Goal: Task Accomplishment & Management: Use online tool/utility

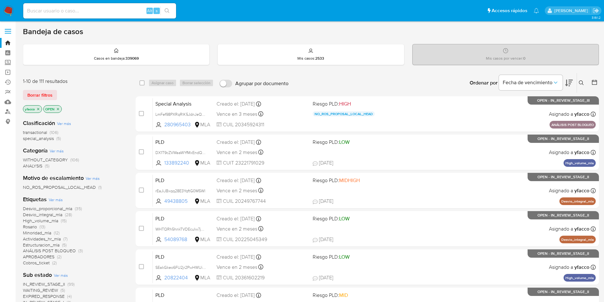
click at [75, 11] on input at bounding box center [99, 11] width 153 height 8
paste input "71913359"
type input "71913359"
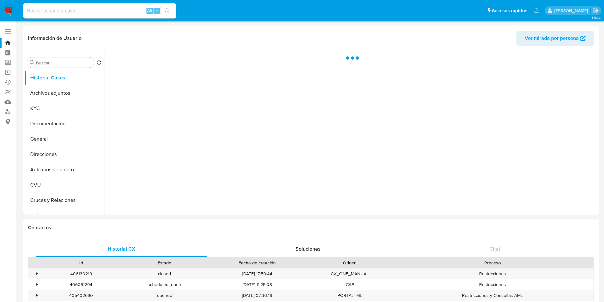
select select "10"
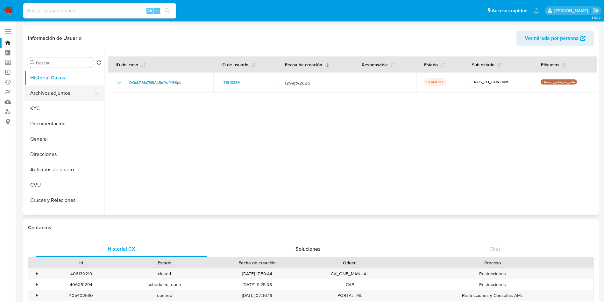
click at [43, 97] on button "Archivos adjuntos" at bounding box center [62, 92] width 75 height 15
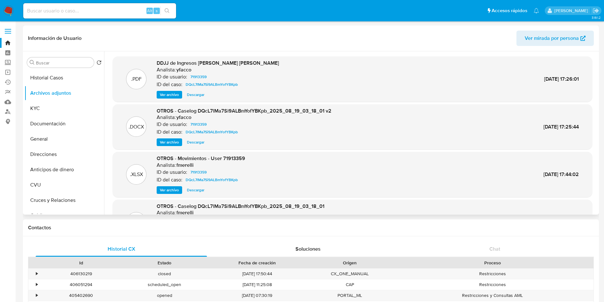
click at [168, 141] on span "Ver archivo" at bounding box center [169, 142] width 19 height 6
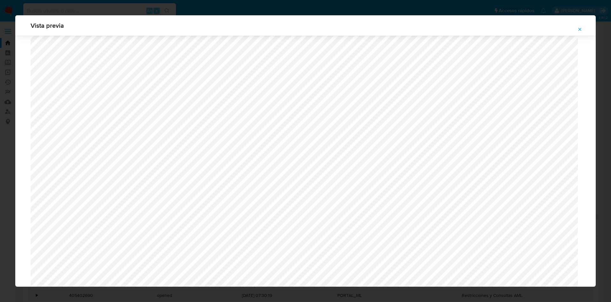
scroll to position [369, 0]
click at [576, 32] on button "Attachment preview" at bounding box center [580, 29] width 14 height 10
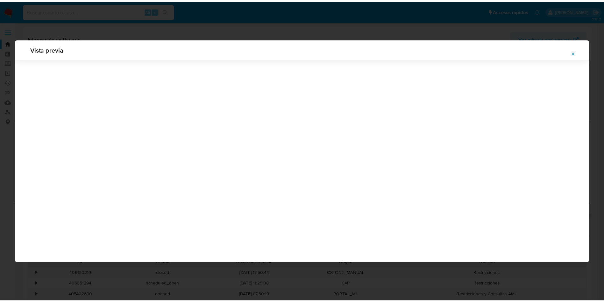
scroll to position [0, 0]
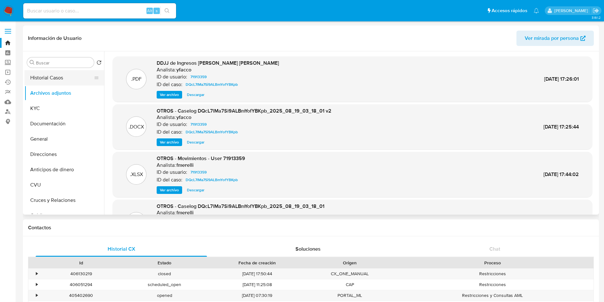
click at [62, 76] on button "Historial Casos" at bounding box center [62, 77] width 75 height 15
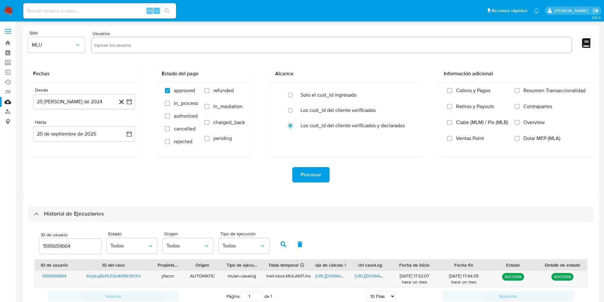
select select "10"
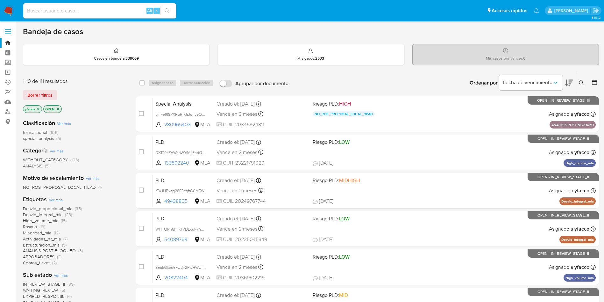
click at [65, 16] on div "Alt s" at bounding box center [99, 10] width 153 height 15
click at [65, 14] on input at bounding box center [99, 11] width 153 height 8
paste input "z4rlQPwvrPBQicSfsMPhU3hs"
type input "z4rlQPwvrPBQicSfsMPhU3hs"
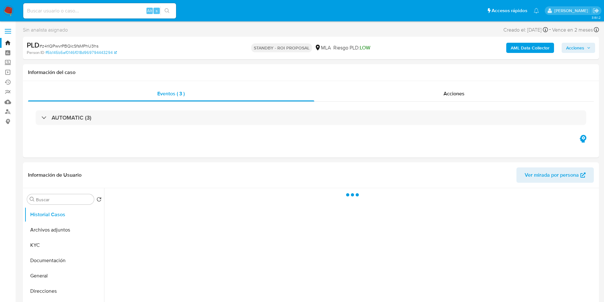
select select "10"
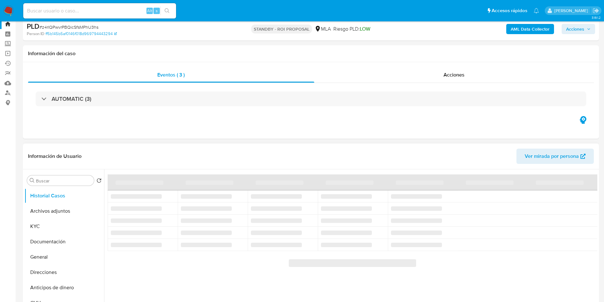
scroll to position [48, 0]
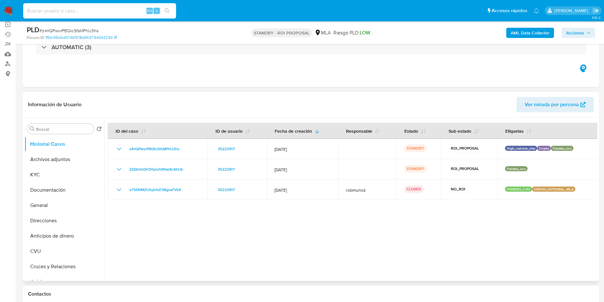
click at [110, 12] on input at bounding box center [99, 11] width 153 height 8
paste input "DQcL7lMa7Si9ALBmYofYBKpb"
type input "DQcL7lMa7Si9ALBmYofYBKpb"
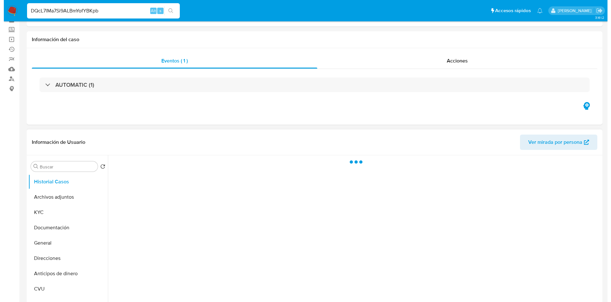
scroll to position [48, 0]
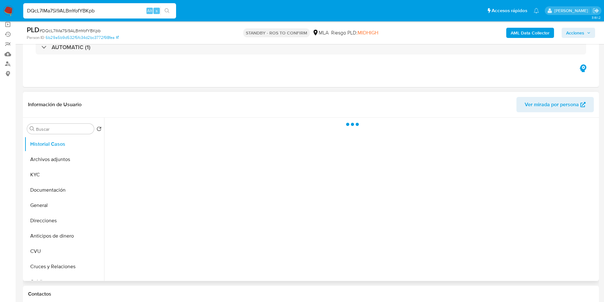
select select "10"
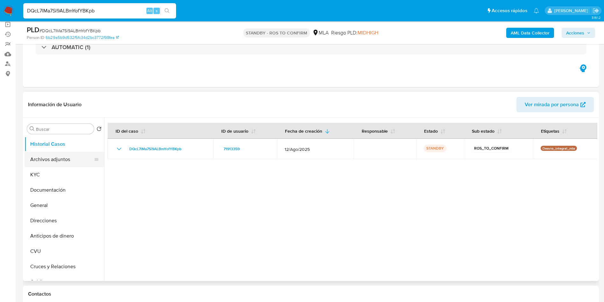
click at [54, 162] on button "Archivos adjuntos" at bounding box center [62, 159] width 75 height 15
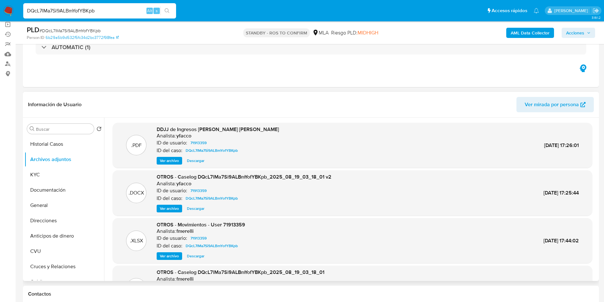
click at [168, 209] on span "Ver archivo" at bounding box center [169, 208] width 19 height 6
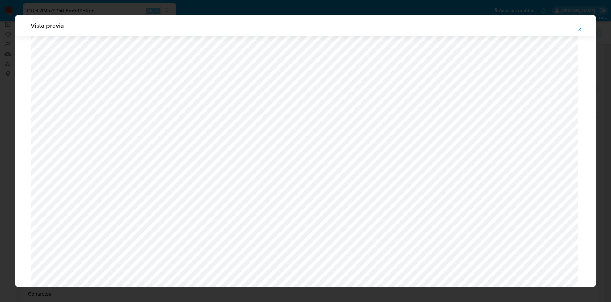
scroll to position [513, 0]
click at [577, 29] on button "Attachment preview" at bounding box center [580, 29] width 14 height 10
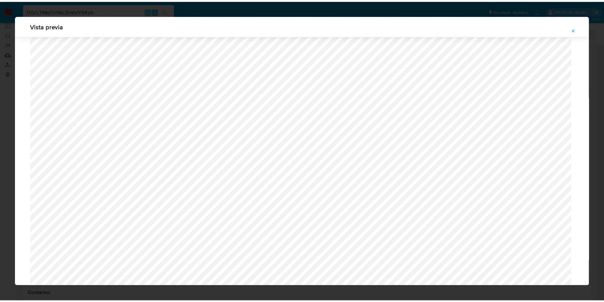
scroll to position [0, 0]
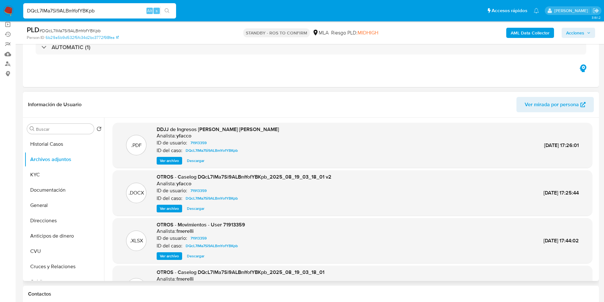
click at [121, 9] on input "DQcL7lMa7Si9ALBmYofYBKpb" at bounding box center [99, 11] width 153 height 8
paste input "Ez5SkzYjXtfmIw5LqsaFI9yr"
type input "Ez5SkzYjXtfmIw5LqsaFI9yr"
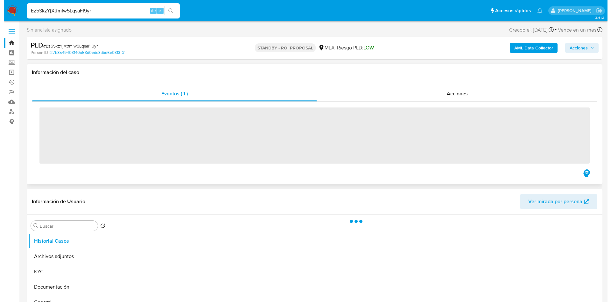
scroll to position [48, 0]
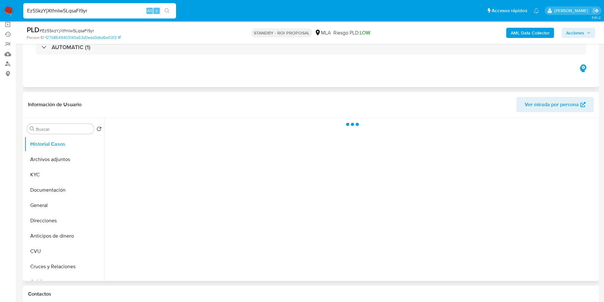
select select "10"
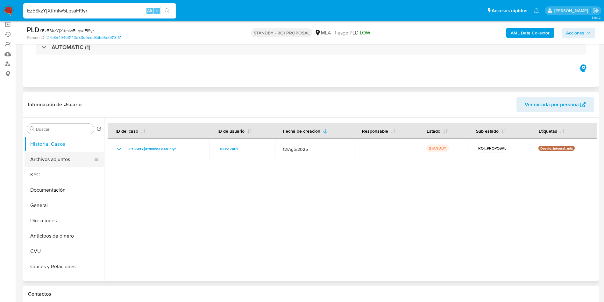
click at [45, 156] on button "Archivos adjuntos" at bounding box center [62, 159] width 75 height 15
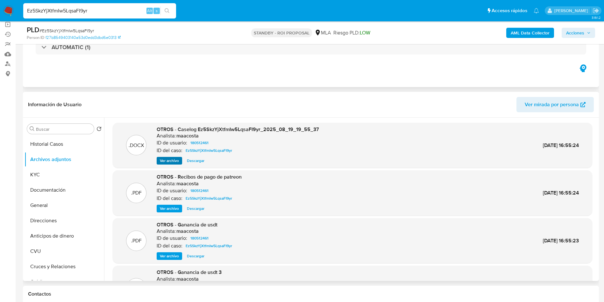
drag, startPoint x: 173, startPoint y: 165, endPoint x: 171, endPoint y: 160, distance: 4.9
click at [173, 165] on div ".DOCX OTROS - Caselog Ez5SkzYjXtfmIw5LqsaFI9yr_2025_08_19_19_55_37 Analista: ma…" at bounding box center [353, 145] width 480 height 45
click at [171, 160] on span "Ver archivo" at bounding box center [169, 160] width 19 height 6
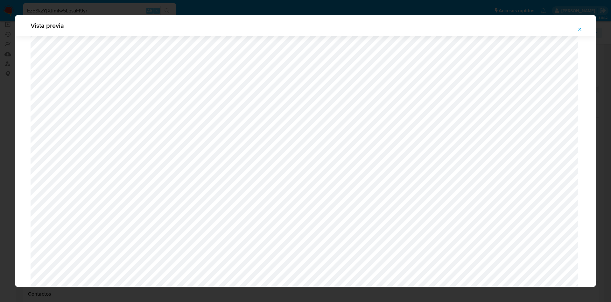
scroll to position [417, 0]
click at [580, 30] on icon "Attachment preview" at bounding box center [580, 29] width 5 height 5
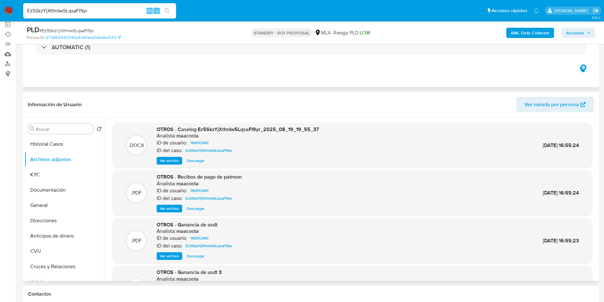
click at [201, 160] on span "Descargar" at bounding box center [196, 160] width 18 height 6
click at [164, 162] on span "Ver archivo" at bounding box center [169, 160] width 19 height 6
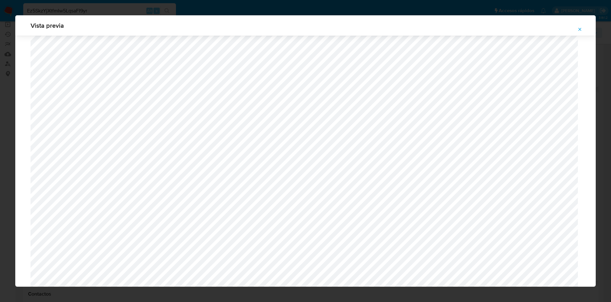
scroll to position [417, 0]
click at [581, 28] on icon "Attachment preview" at bounding box center [580, 29] width 5 height 5
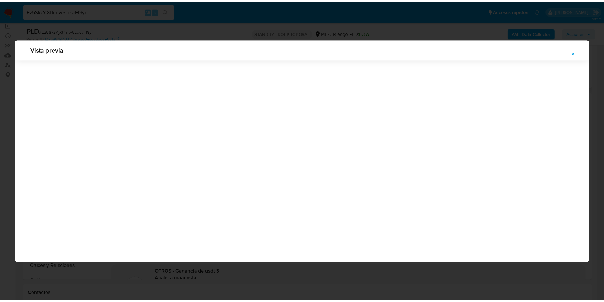
scroll to position [0, 0]
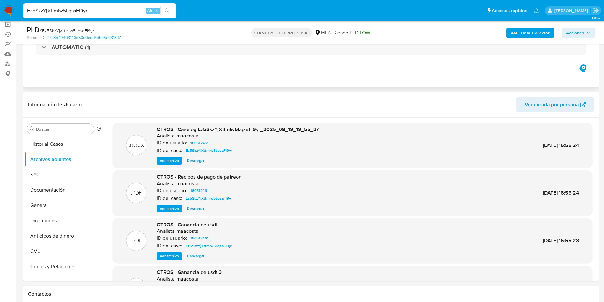
click at [130, 10] on input "Ez5SkzYjXtfmIw5LqsaFI9yr" at bounding box center [99, 11] width 153 height 8
paste input "rmwqCt4PuHUcgPXtMtOmRW7t"
type input "rmwqCt4PuHUcgPXtMtOmRW7t"
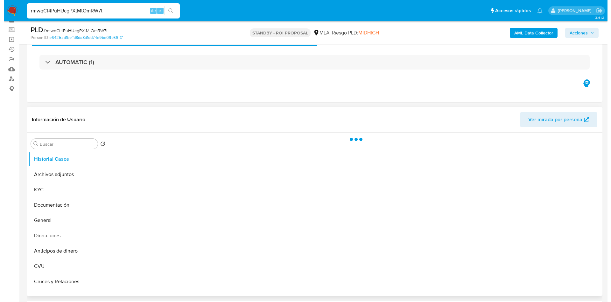
scroll to position [48, 0]
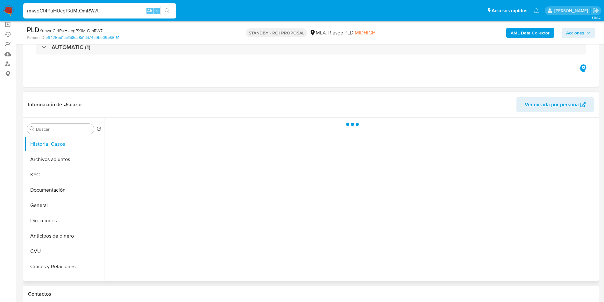
select select "10"
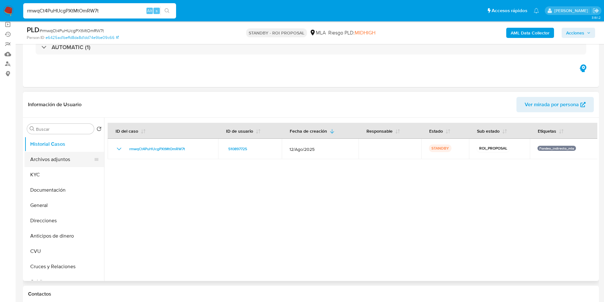
click at [51, 160] on button "Archivos adjuntos" at bounding box center [62, 159] width 75 height 15
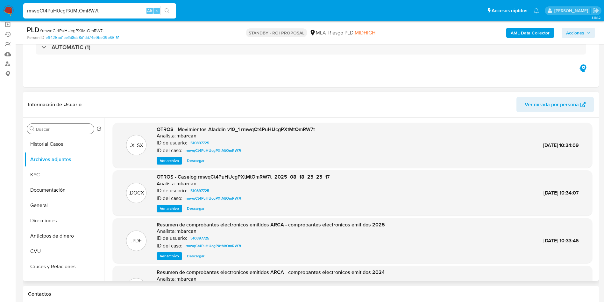
click at [77, 126] on input "Buscar" at bounding box center [63, 129] width 55 height 6
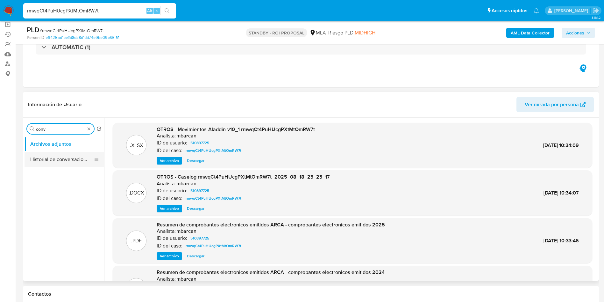
type input "conv"
click at [70, 159] on button "Historial de conversaciones" at bounding box center [62, 159] width 75 height 15
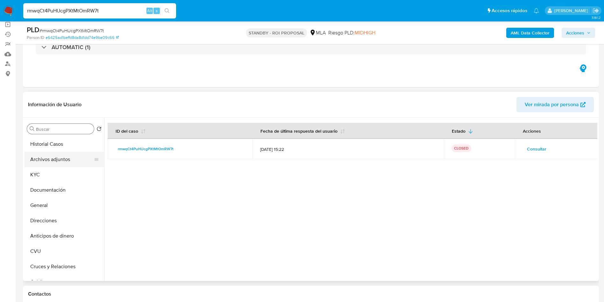
click at [50, 161] on button "Archivos adjuntos" at bounding box center [62, 159] width 75 height 15
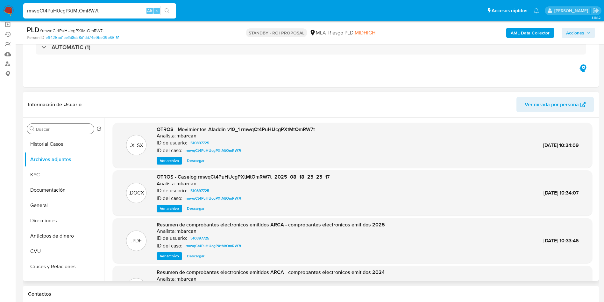
click at [165, 202] on div "ID del caso: rmwqCt4PuHUcgPXtMtOmRW7t" at bounding box center [243, 198] width 173 height 8
click at [165, 208] on span "Ver archivo" at bounding box center [169, 208] width 19 height 6
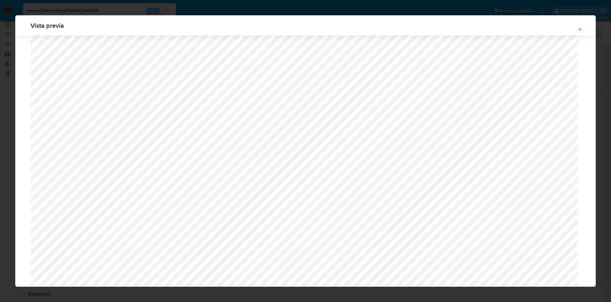
scroll to position [417, 0]
click at [578, 26] on span "Attachment preview" at bounding box center [580, 29] width 5 height 9
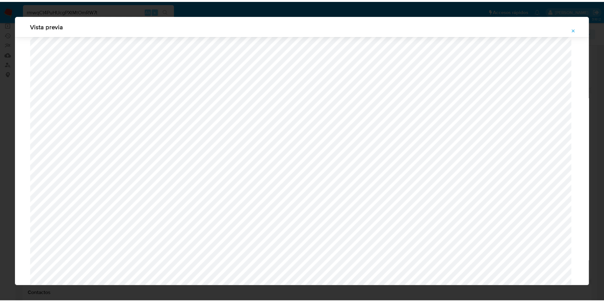
scroll to position [0, 0]
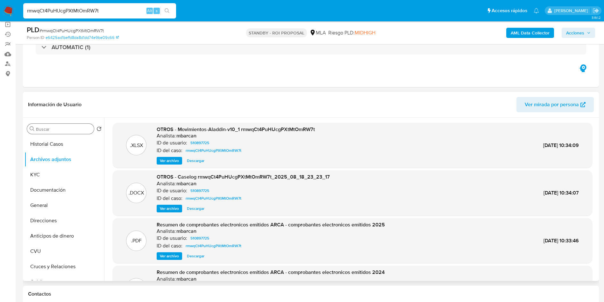
click at [204, 206] on span "Descargar" at bounding box center [196, 208] width 18 height 6
click at [117, 12] on input "rmwqCt4PuHUcgPXtMtOmRW7t" at bounding box center [99, 11] width 153 height 8
paste input "JK5FCUD2iI7UIW04hHYWMq9D"
type input "JK5FCUD2iI7UIW04hHYWMq9D"
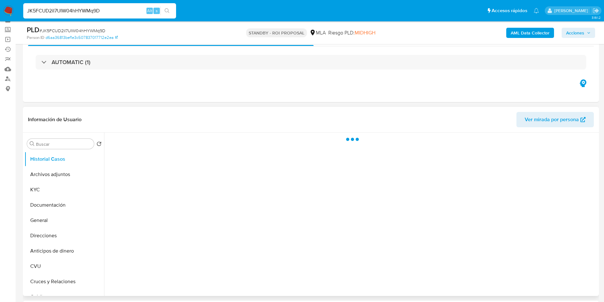
scroll to position [48, 0]
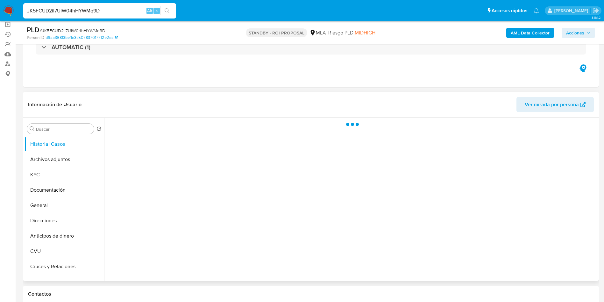
select select "10"
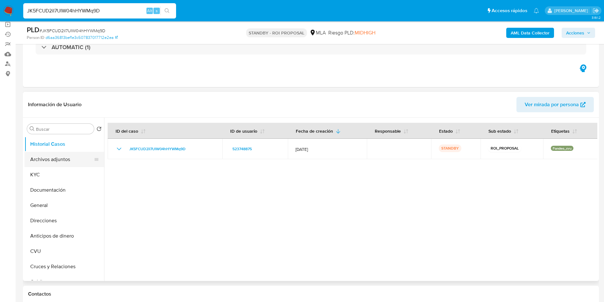
click at [57, 161] on button "Archivos adjuntos" at bounding box center [62, 159] width 75 height 15
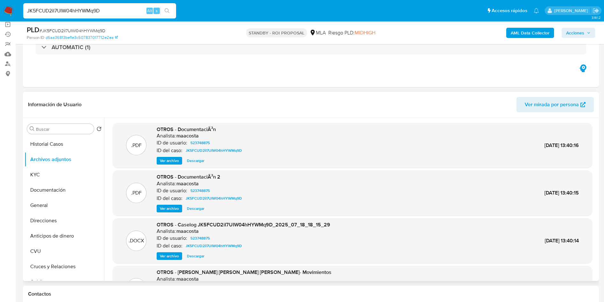
click at [169, 160] on span "Ver archivo" at bounding box center [169, 160] width 19 height 6
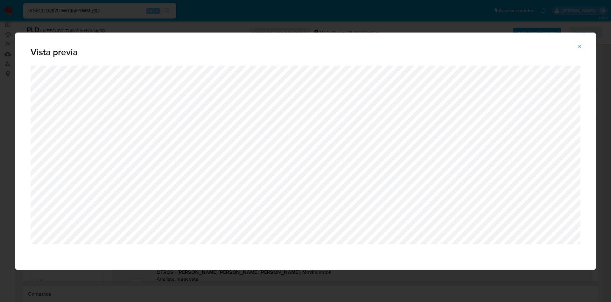
click at [579, 46] on icon "Attachment preview" at bounding box center [580, 46] width 5 height 5
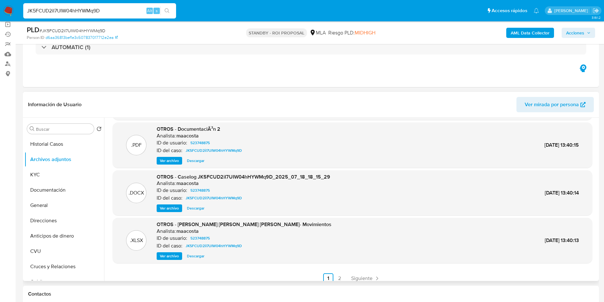
click at [166, 211] on span "Ver archivo" at bounding box center [169, 208] width 19 height 6
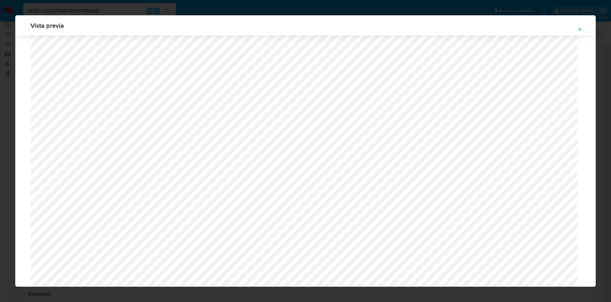
scroll to position [380, 0]
click at [586, 29] on button "Attachment preview" at bounding box center [580, 29] width 14 height 10
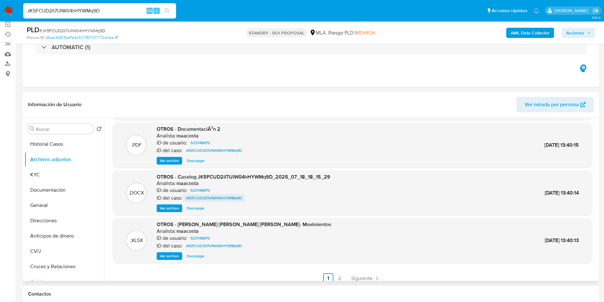
scroll to position [0, 0]
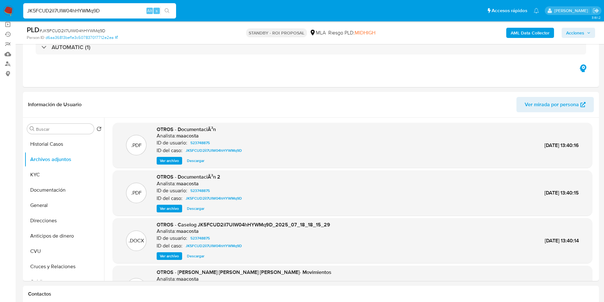
click at [175, 158] on span "Ver archivo" at bounding box center [169, 160] width 19 height 6
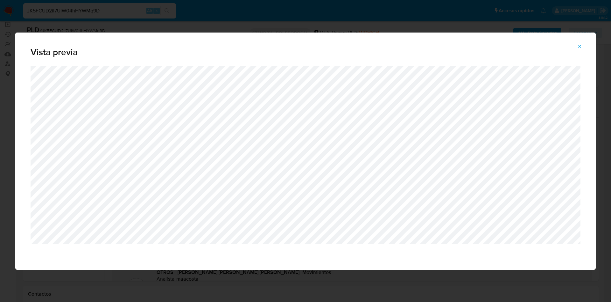
click at [583, 48] on button "Attachment preview" at bounding box center [580, 46] width 14 height 10
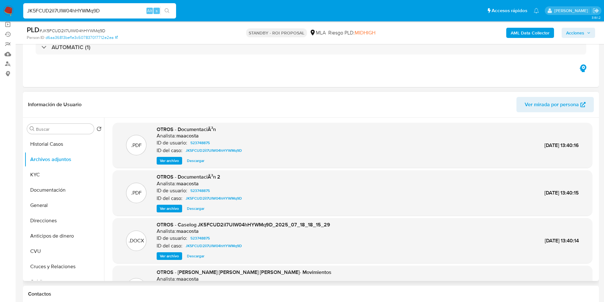
click at [171, 207] on span "Ver archivo" at bounding box center [169, 208] width 19 height 6
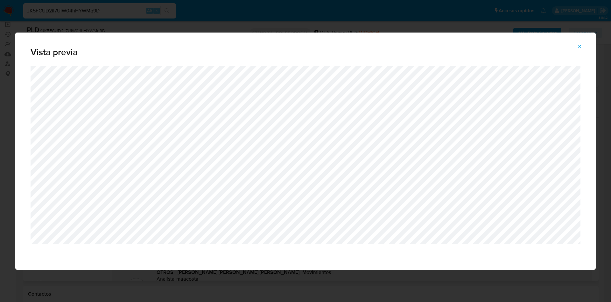
click at [577, 49] on button "Attachment preview" at bounding box center [580, 46] width 14 height 10
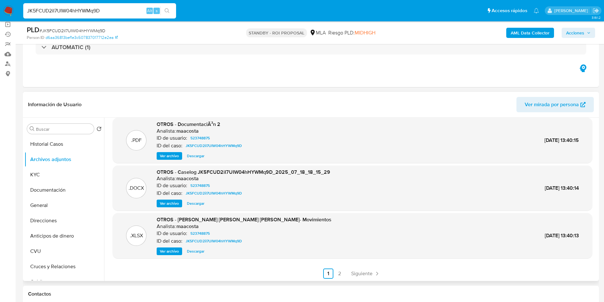
scroll to position [53, 0]
click at [359, 270] on span "Siguiente" at bounding box center [361, 272] width 21 height 5
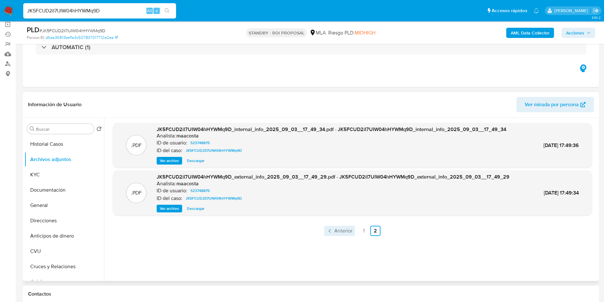
click at [344, 233] on span "Anterior" at bounding box center [343, 230] width 18 height 5
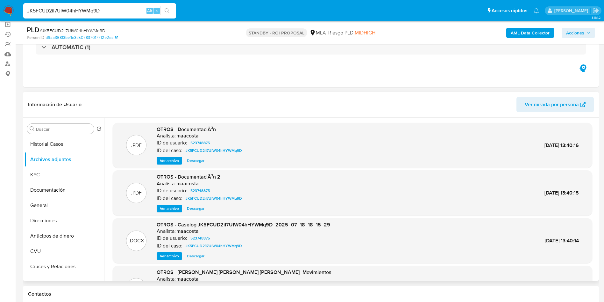
click at [104, 14] on input "JK5FCUD2iI7UIW04hHYWMq9D" at bounding box center [99, 11] width 153 height 8
paste input "3Ararx4UsvAg6OzkrImhR6PO"
type input "3Ararx4UsvAg6OzkrImhR6PO"
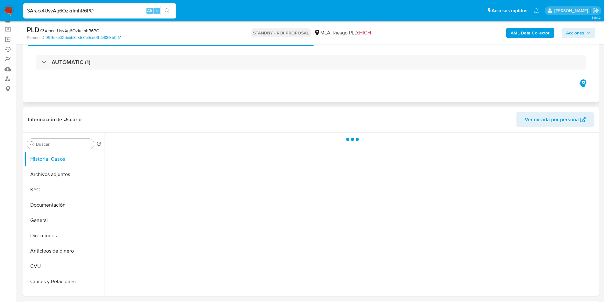
scroll to position [48, 0]
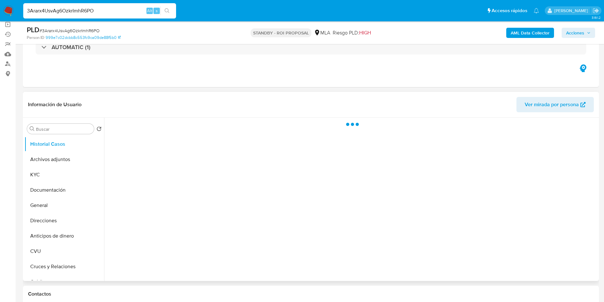
select select "10"
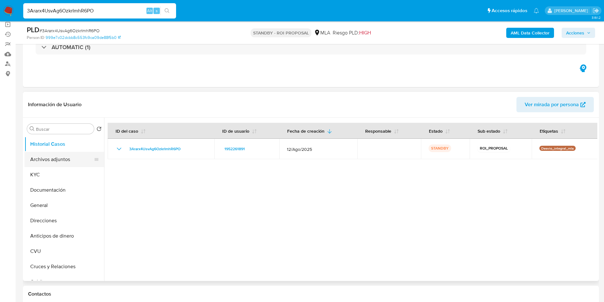
click at [42, 161] on button "Archivos adjuntos" at bounding box center [62, 159] width 75 height 15
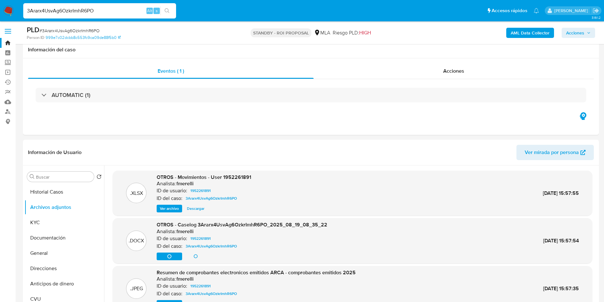
select select "10"
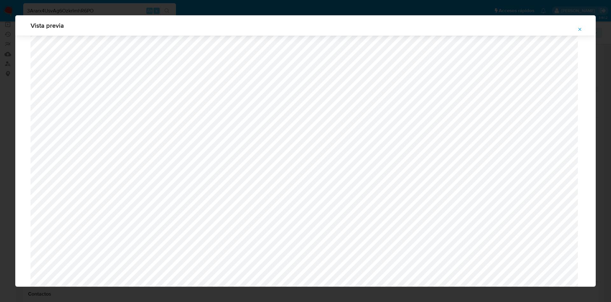
scroll to position [465, 0]
click at [584, 30] on button "Attachment preview" at bounding box center [580, 29] width 14 height 10
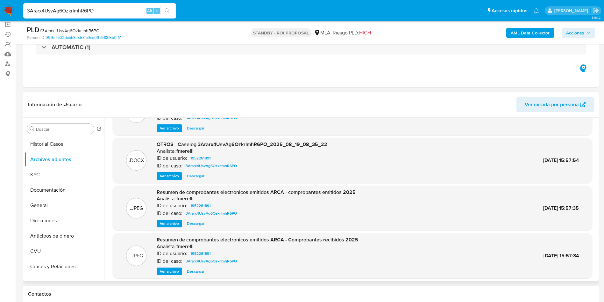
scroll to position [48, 0]
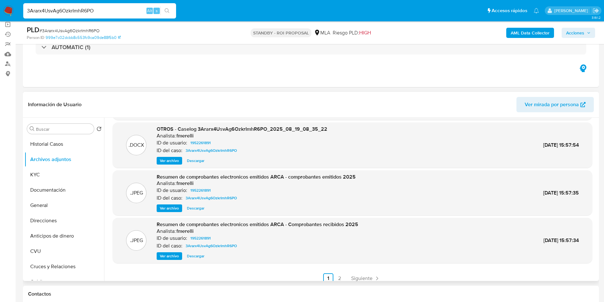
click at [168, 207] on span "Ver archivo" at bounding box center [169, 208] width 19 height 6
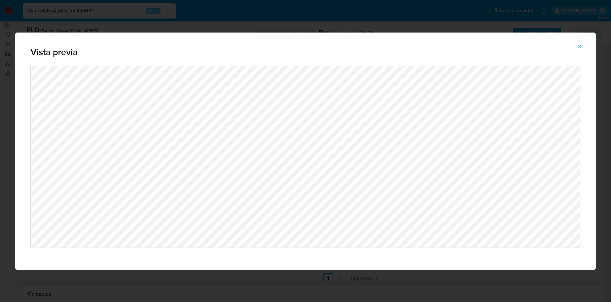
click at [582, 45] on icon "Attachment preview" at bounding box center [580, 46] width 5 height 5
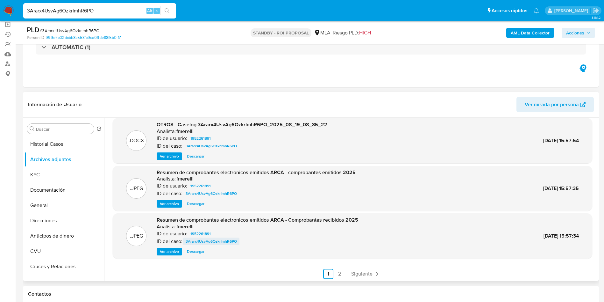
scroll to position [53, 0]
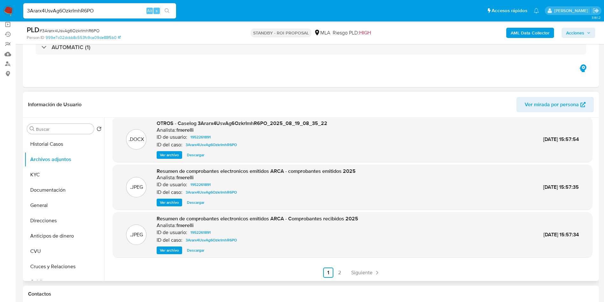
click at [164, 250] on span "Ver archivo" at bounding box center [169, 250] width 19 height 6
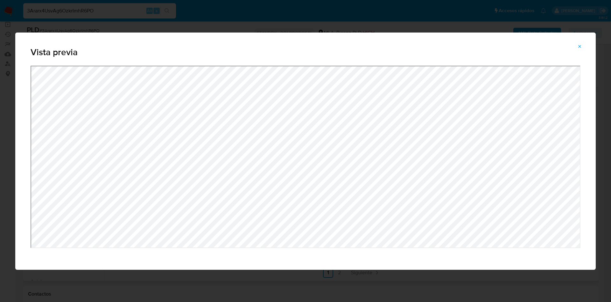
click at [580, 48] on icon "Attachment preview" at bounding box center [580, 46] width 5 height 5
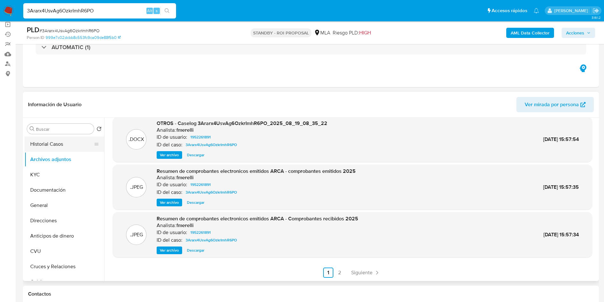
click at [70, 141] on button "Historial Casos" at bounding box center [62, 143] width 75 height 15
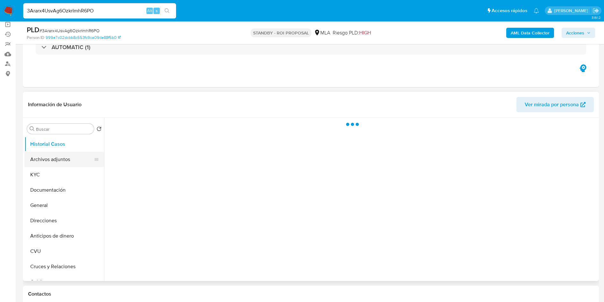
scroll to position [0, 0]
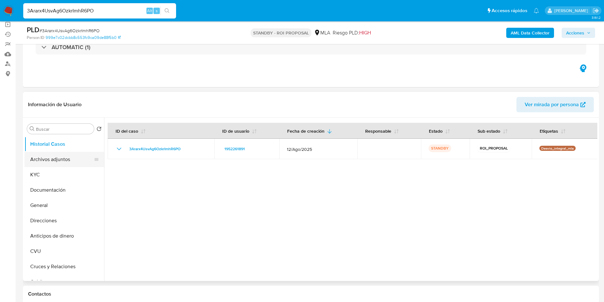
click at [48, 160] on button "Archivos adjuntos" at bounding box center [62, 159] width 75 height 15
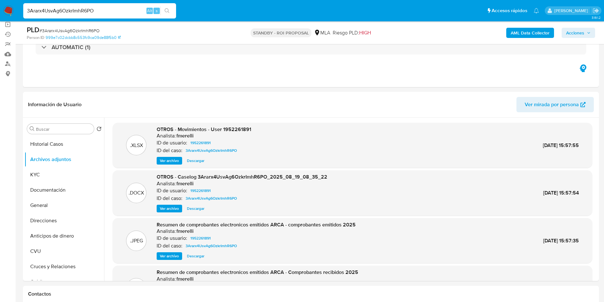
click at [193, 208] on span "Descargar" at bounding box center [196, 208] width 18 height 6
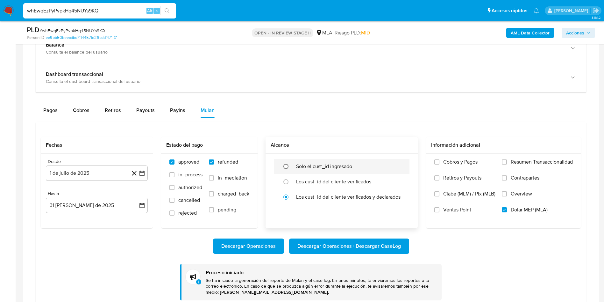
scroll to position [53, 0]
